Goal: Information Seeking & Learning: Learn about a topic

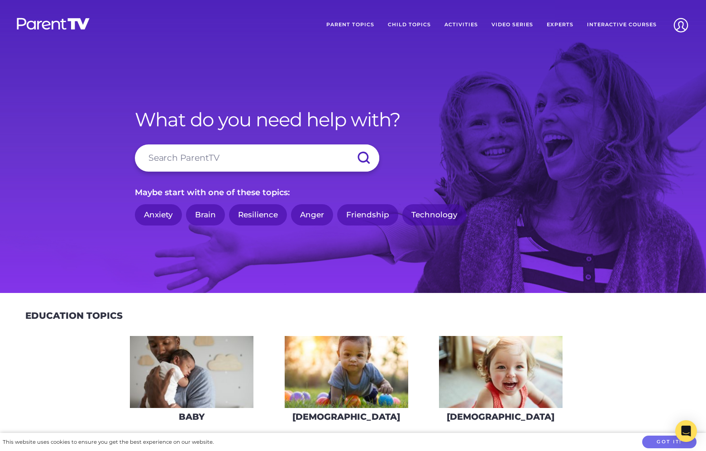
click at [211, 157] on input "search" at bounding box center [257, 157] width 244 height 27
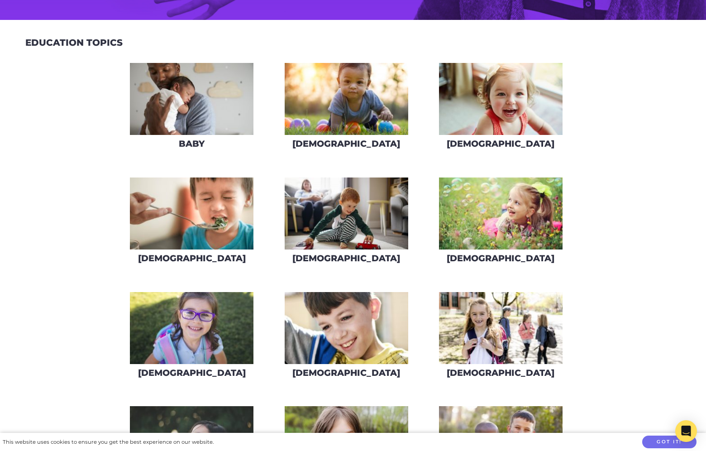
scroll to position [269, 0]
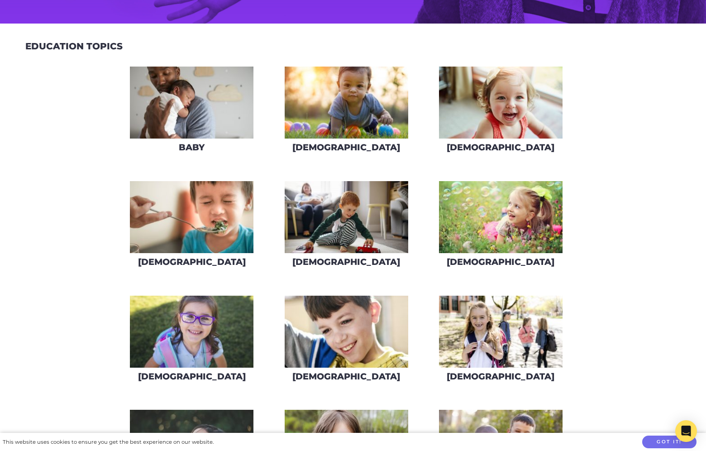
click at [191, 201] on img at bounding box center [192, 217] width 124 height 72
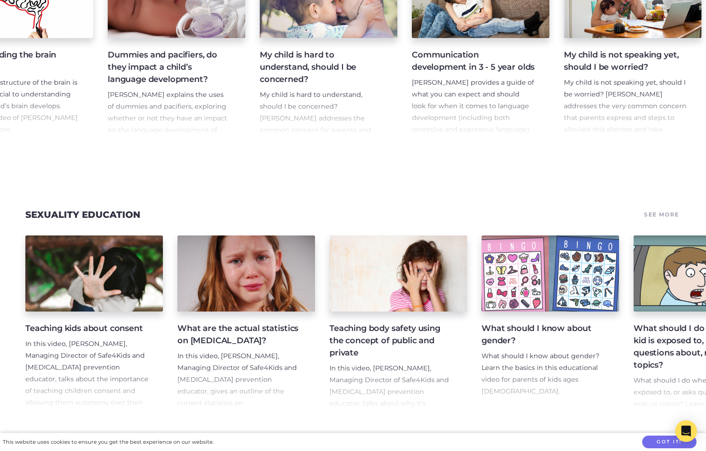
scroll to position [0, 840]
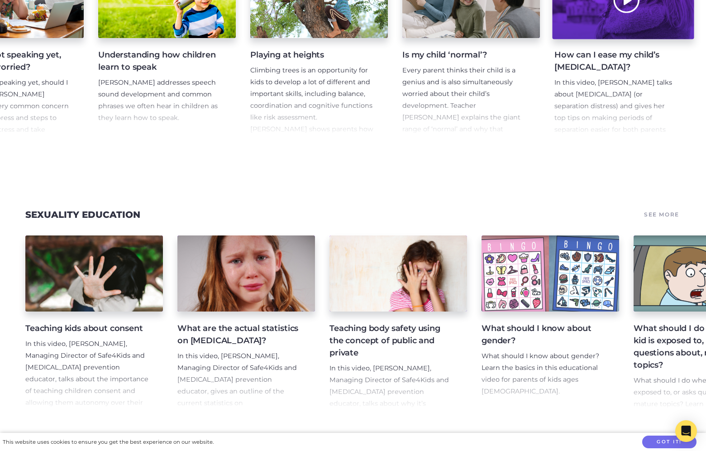
click at [657, 39] on div at bounding box center [623, 0] width 142 height 78
